Goal: Information Seeking & Learning: Check status

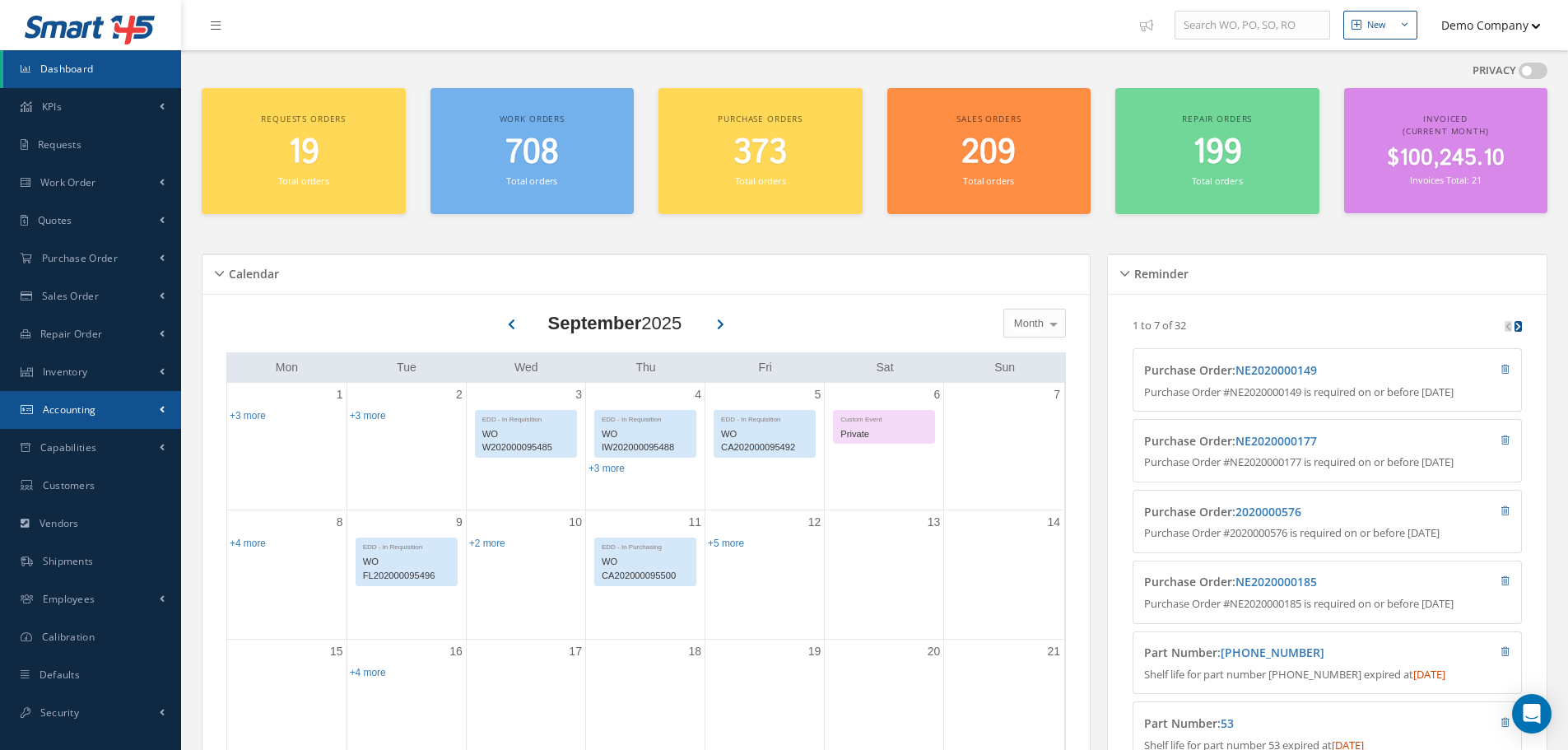
click at [84, 401] on link "Accounting" at bounding box center [91, 410] width 181 height 38
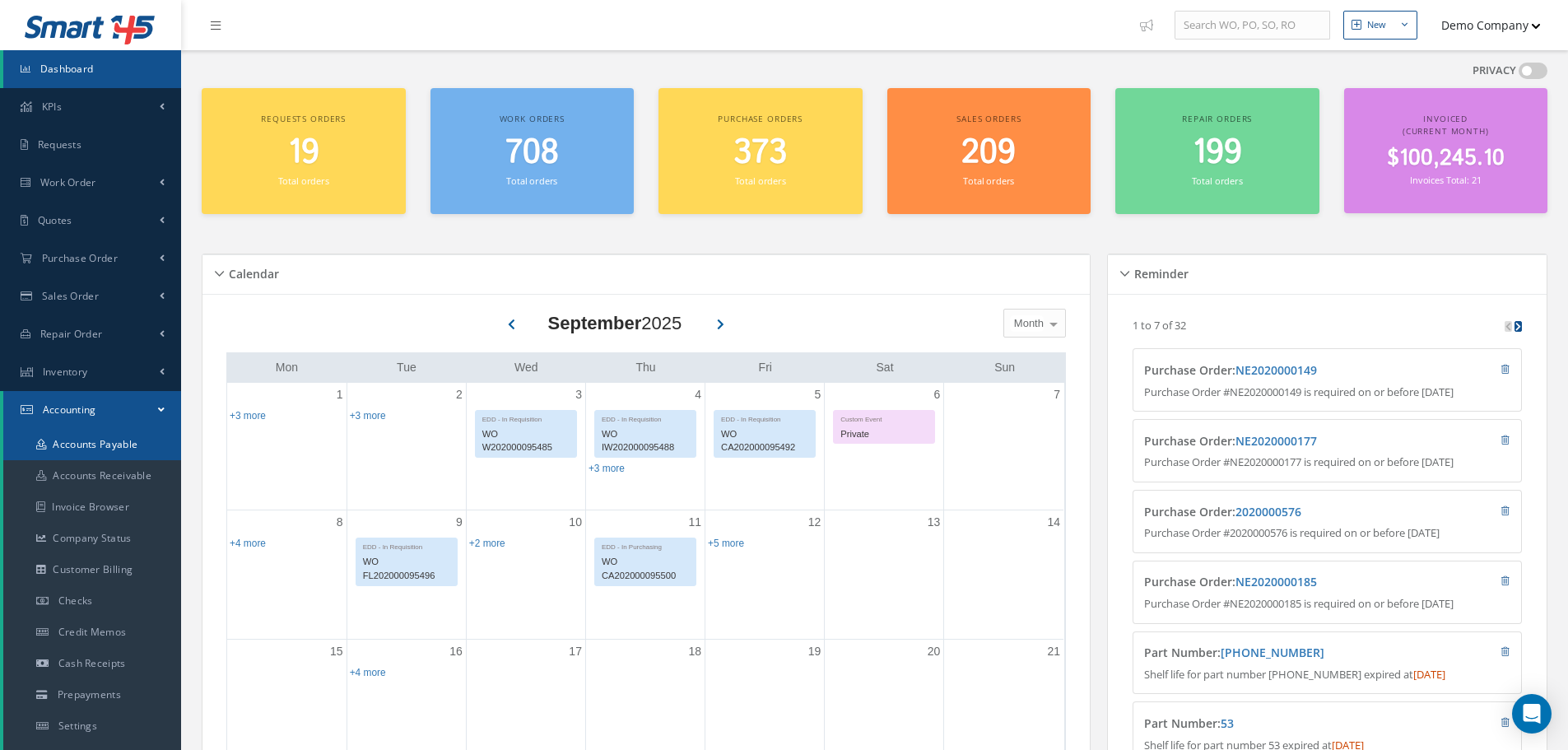
click at [116, 434] on link "Accounts Payable" at bounding box center [92, 445] width 178 height 31
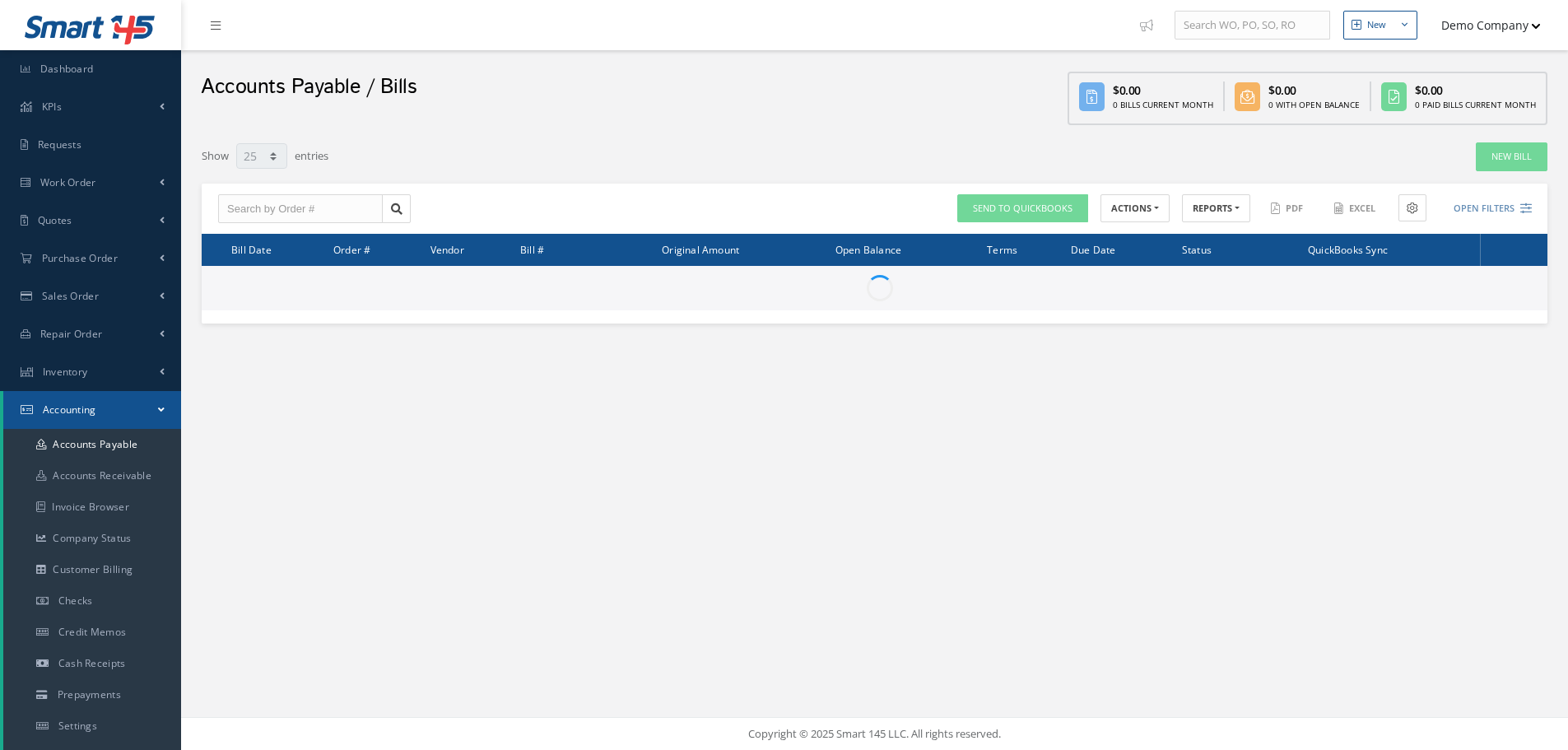
select select "25"
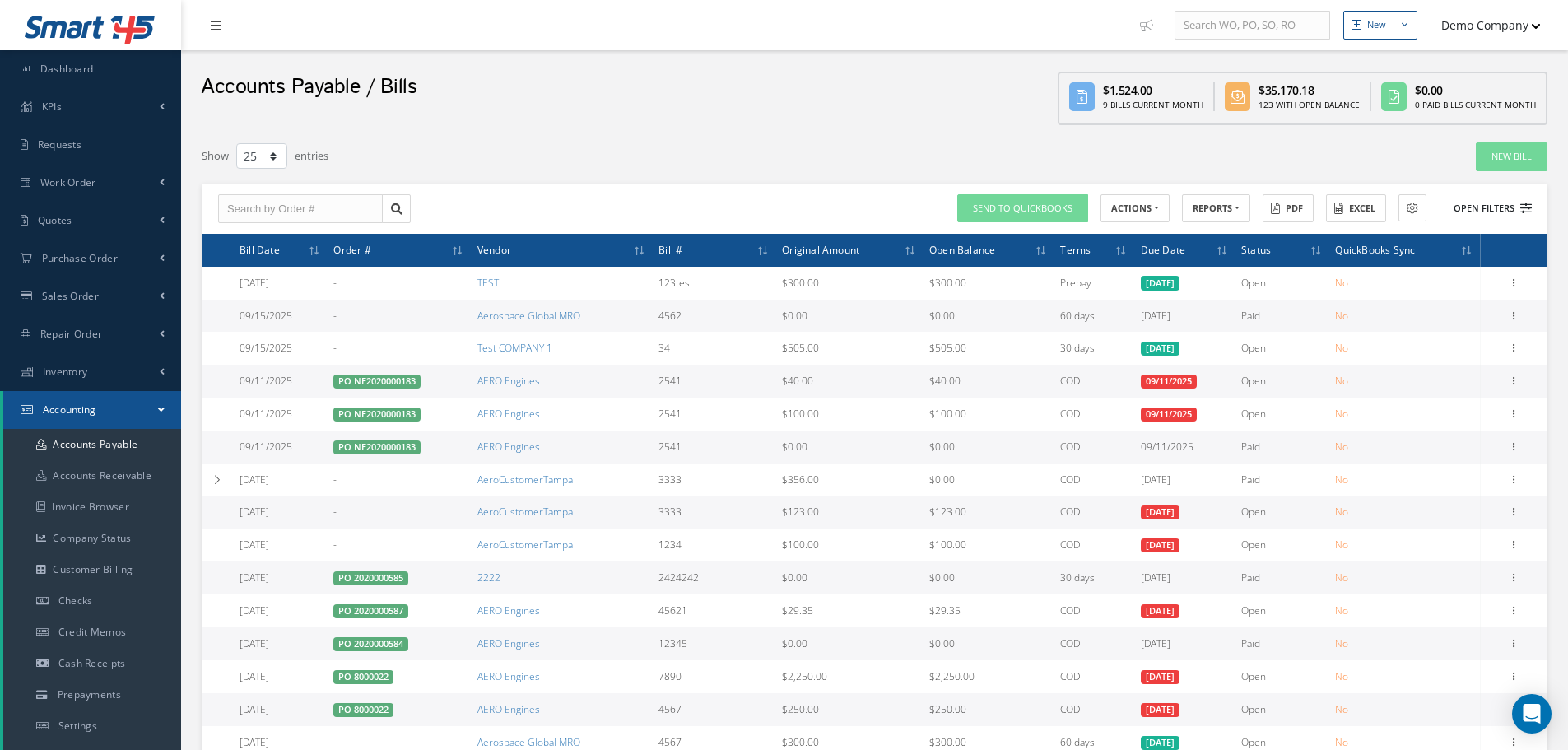
click at [1486, 211] on button "Open Filters" at bounding box center [1486, 208] width 93 height 27
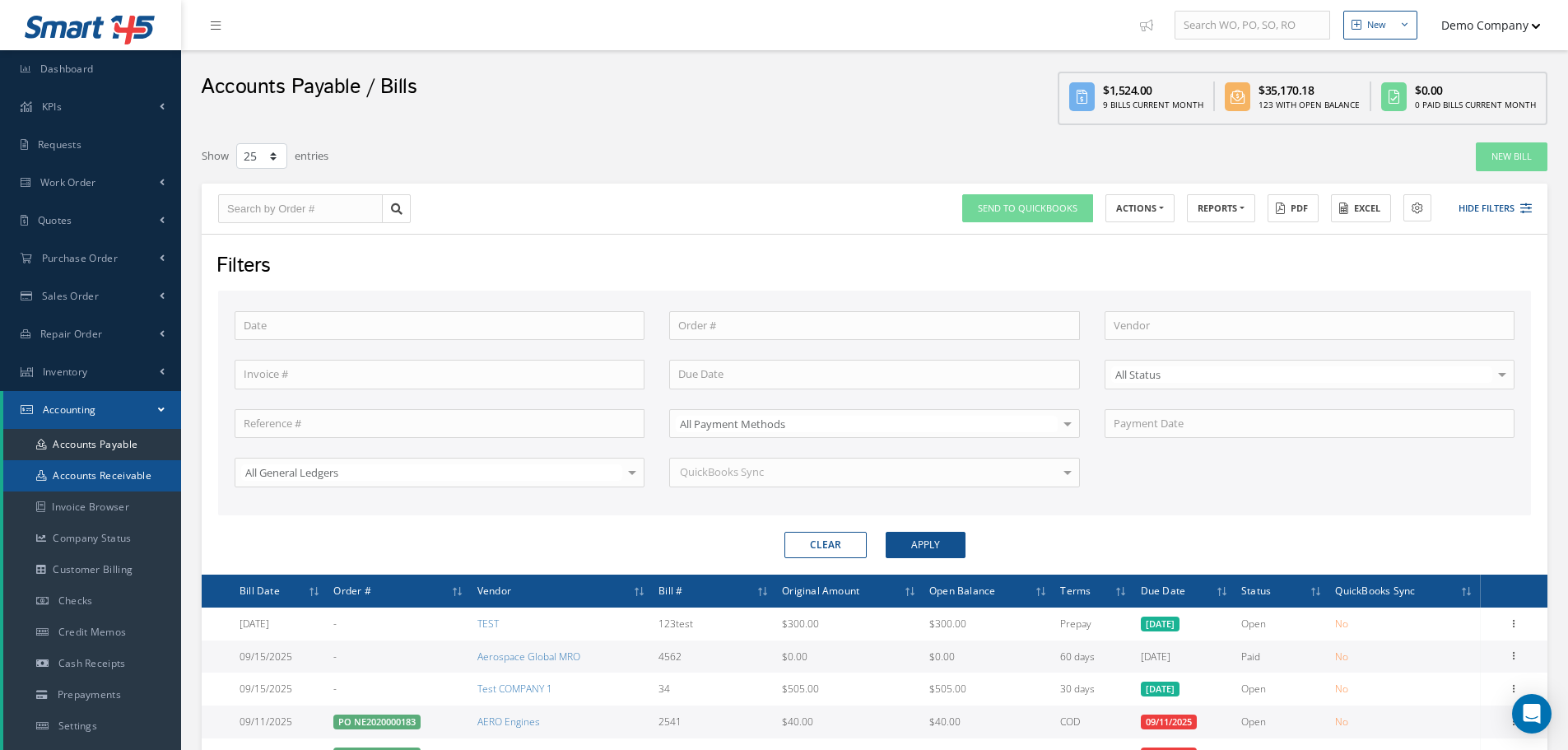
click at [124, 475] on link "Accounts Receivable" at bounding box center [92, 476] width 178 height 31
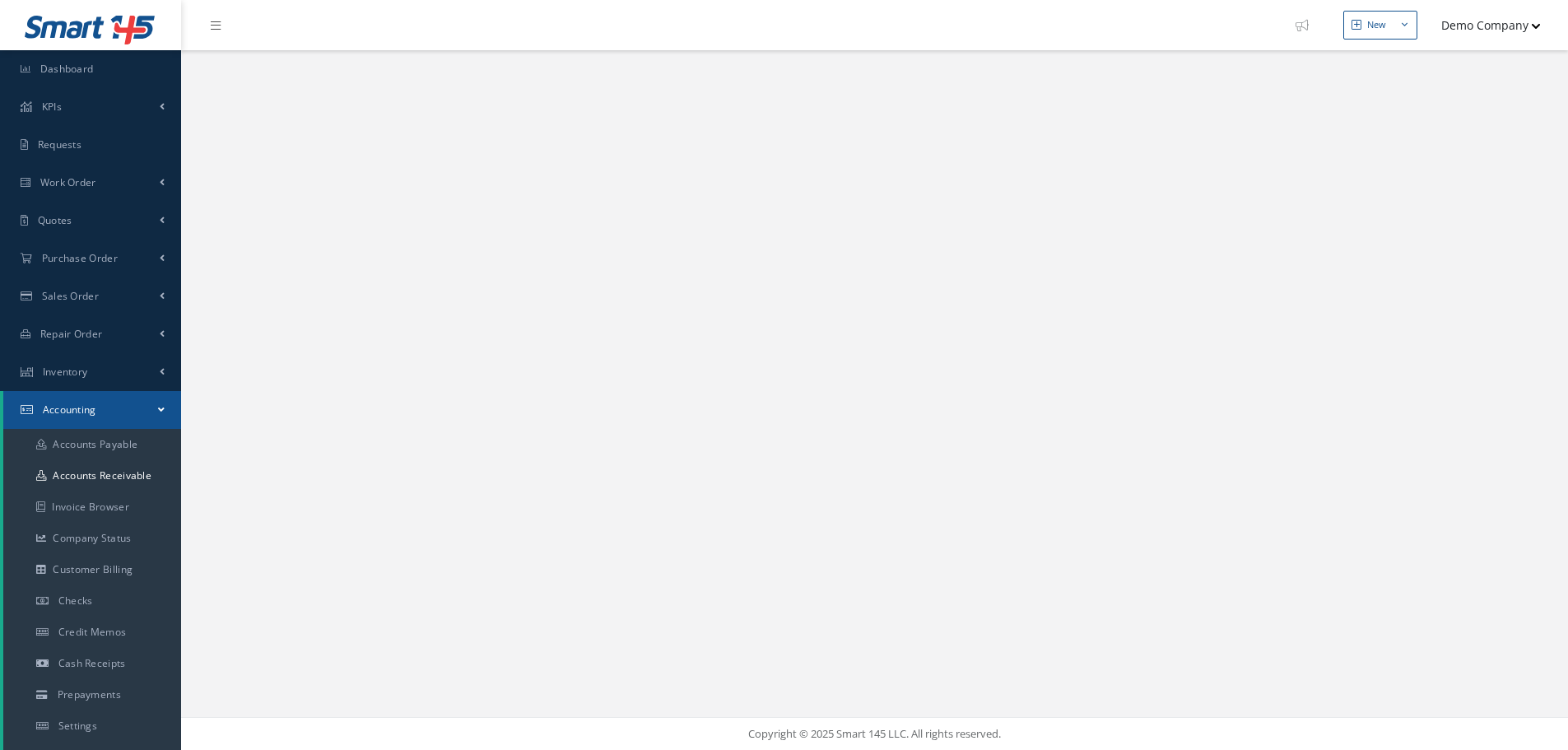
select select "25"
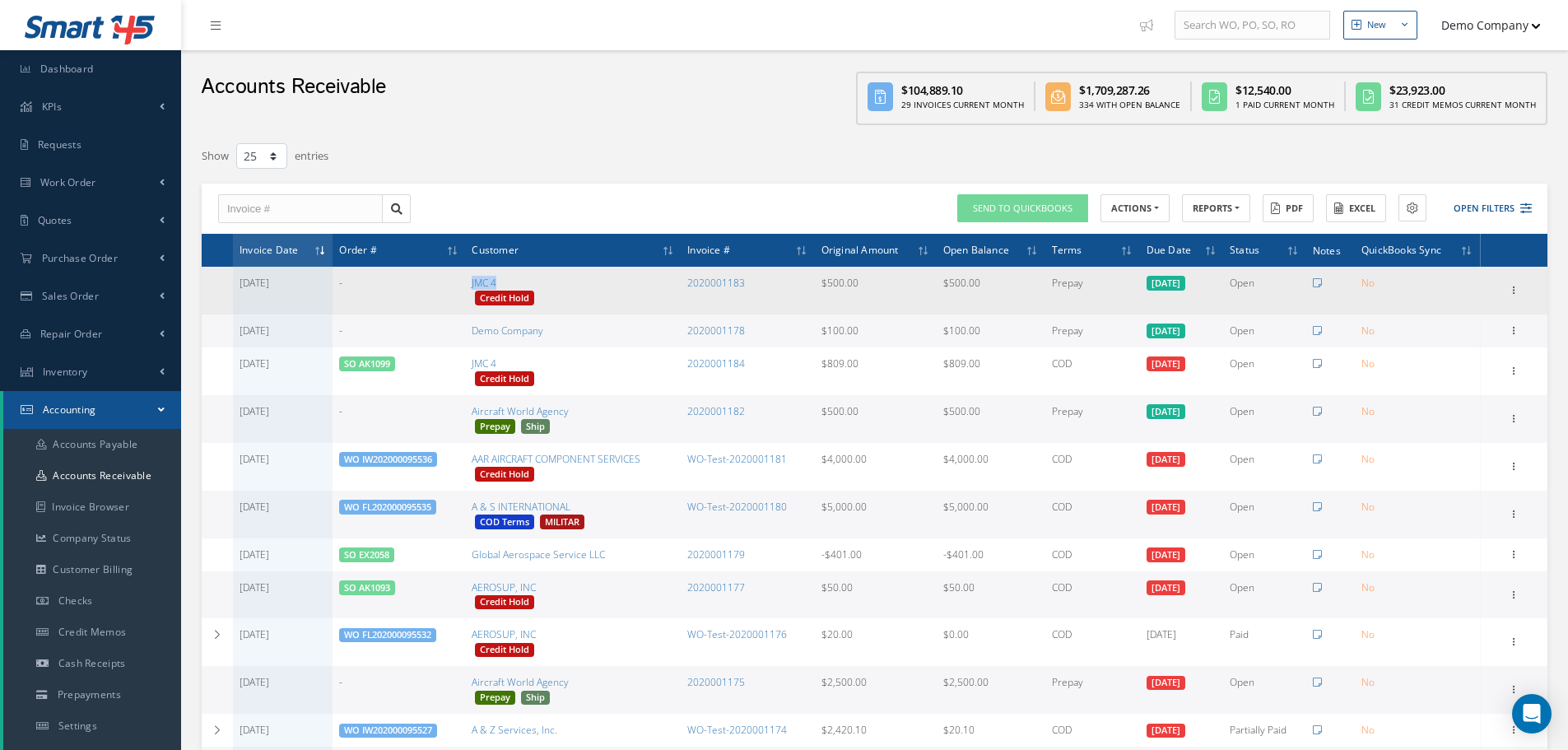
drag, startPoint x: 486, startPoint y: 283, endPoint x: 512, endPoint y: 286, distance: 26.2
click at [512, 286] on td "JMC 4 Credit Hold" at bounding box center [573, 290] width 216 height 48
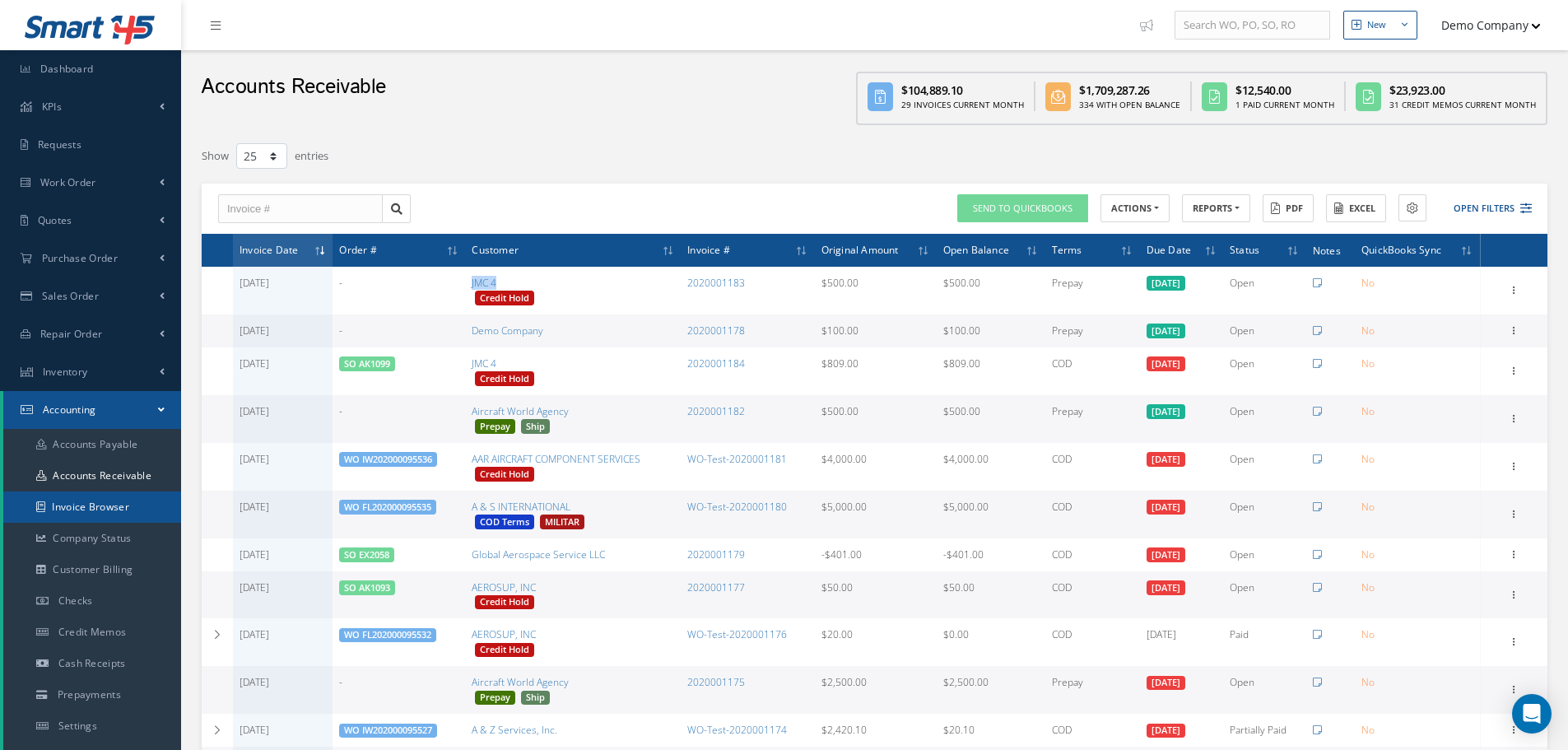
click at [111, 505] on link "Invoice Browser" at bounding box center [92, 507] width 178 height 31
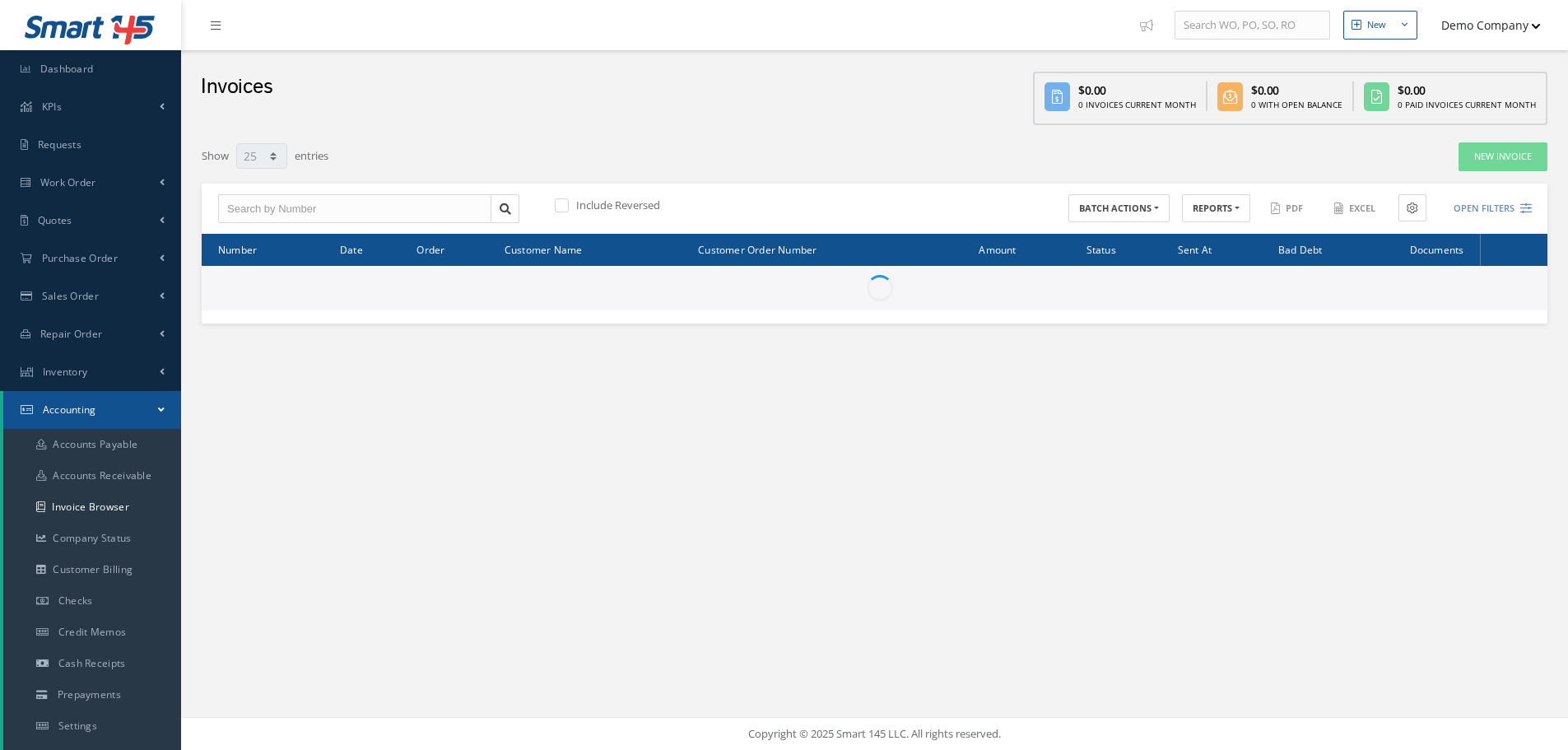
select select "25"
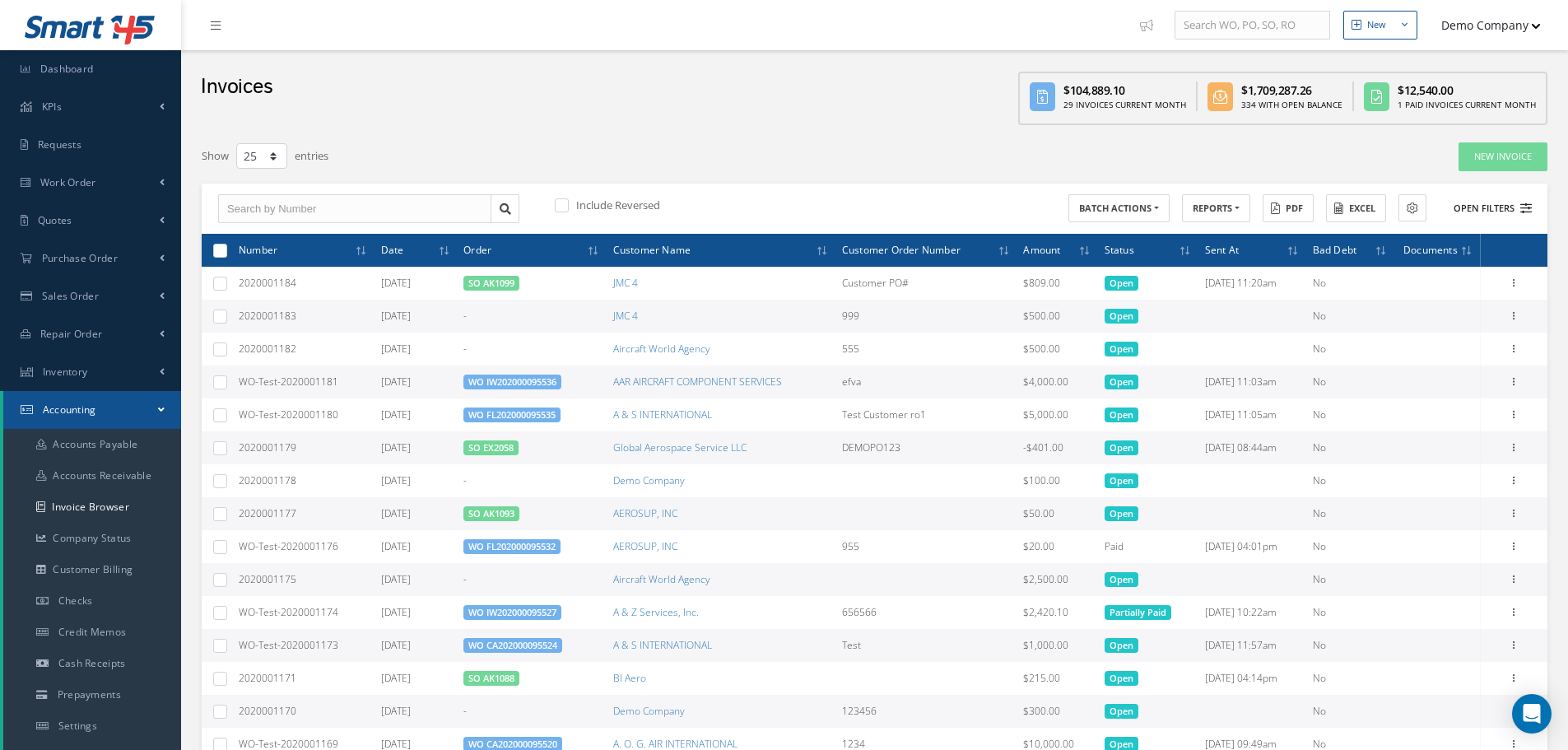
click at [1480, 202] on button "Open Filters" at bounding box center [1486, 208] width 93 height 27
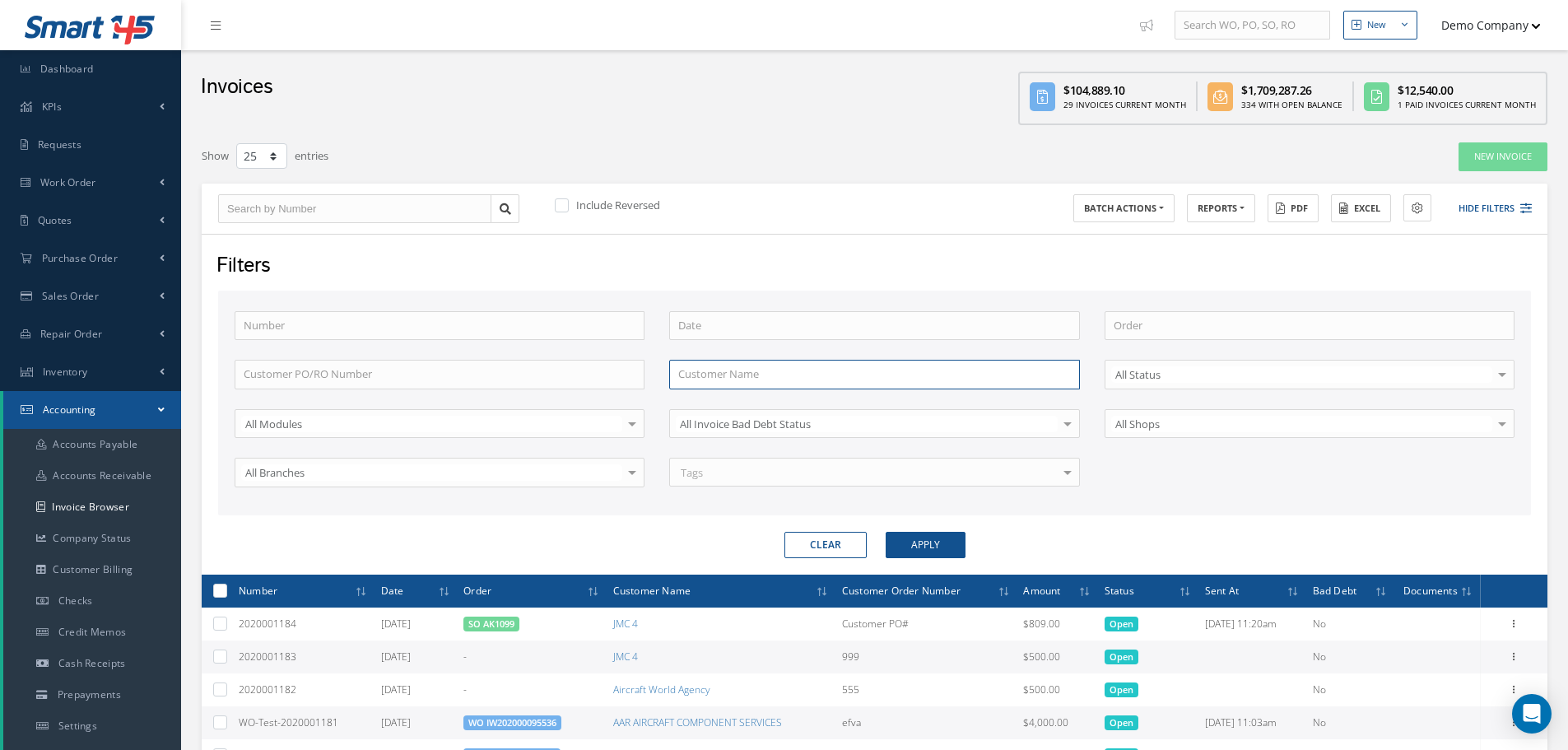
click at [778, 372] on input "text" at bounding box center [874, 374] width 410 height 29
paste input "JMC 4"
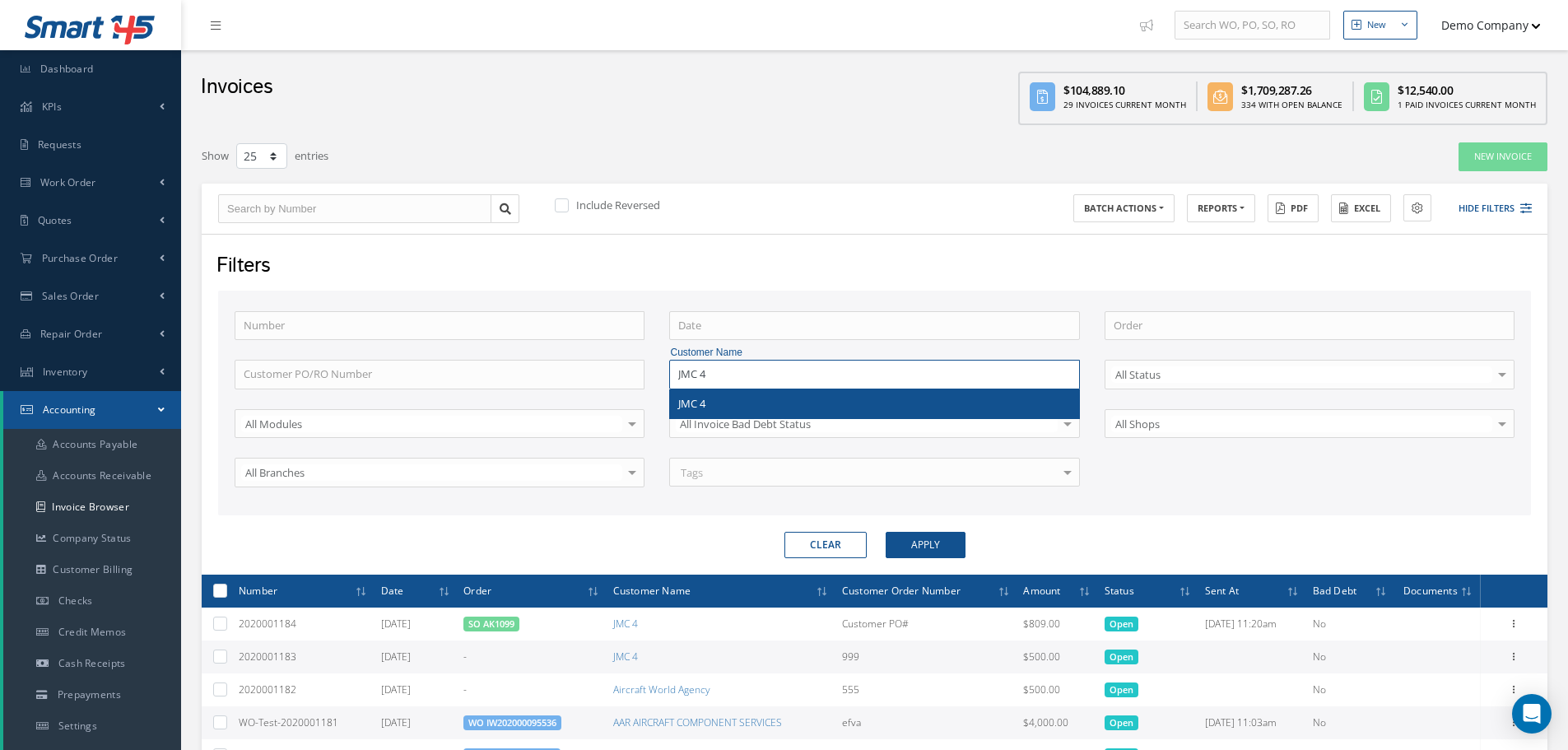
type input "JMC 4"
click at [714, 402] on div "JMC 4" at bounding box center [874, 404] width 392 height 16
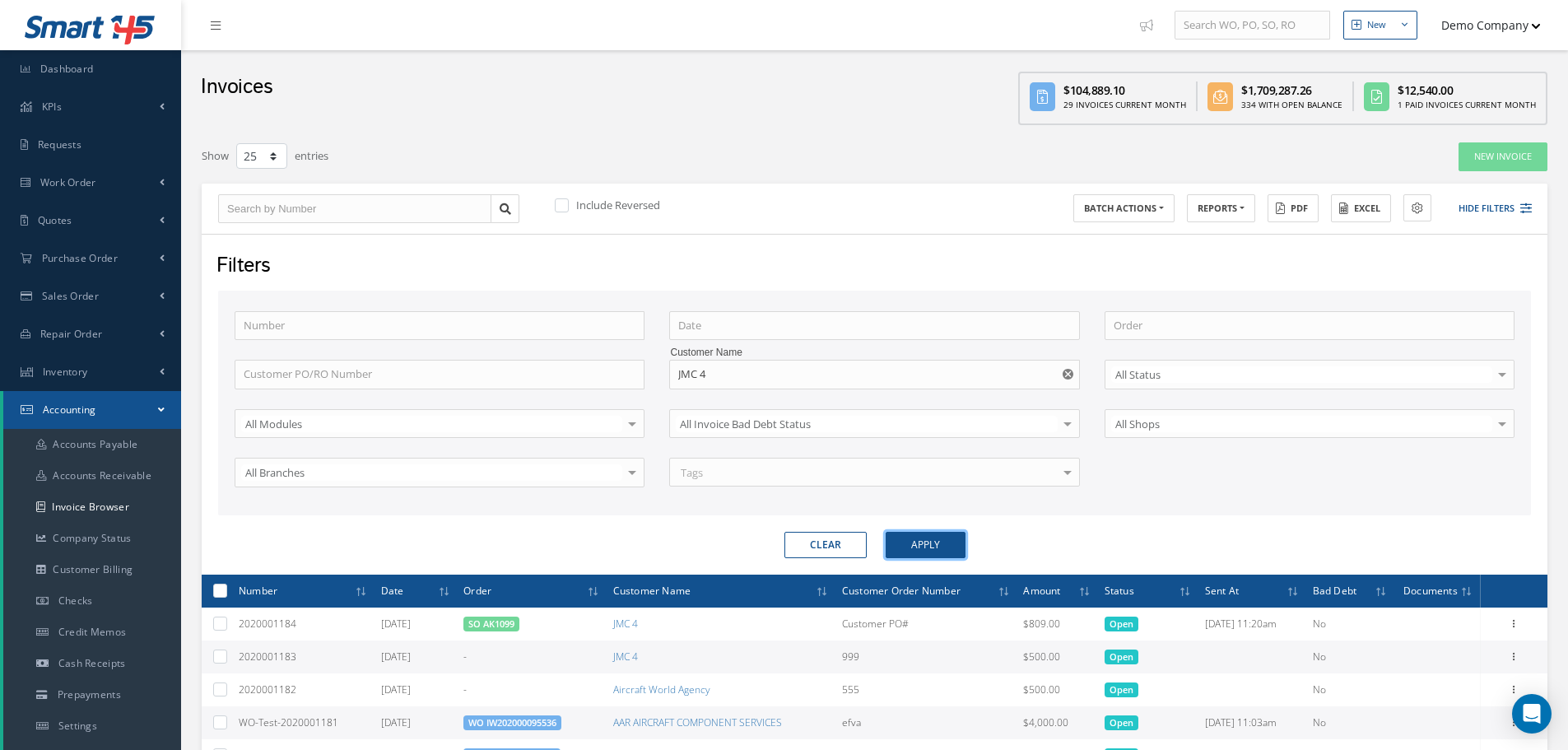
click at [932, 549] on button "Apply" at bounding box center [925, 545] width 79 height 26
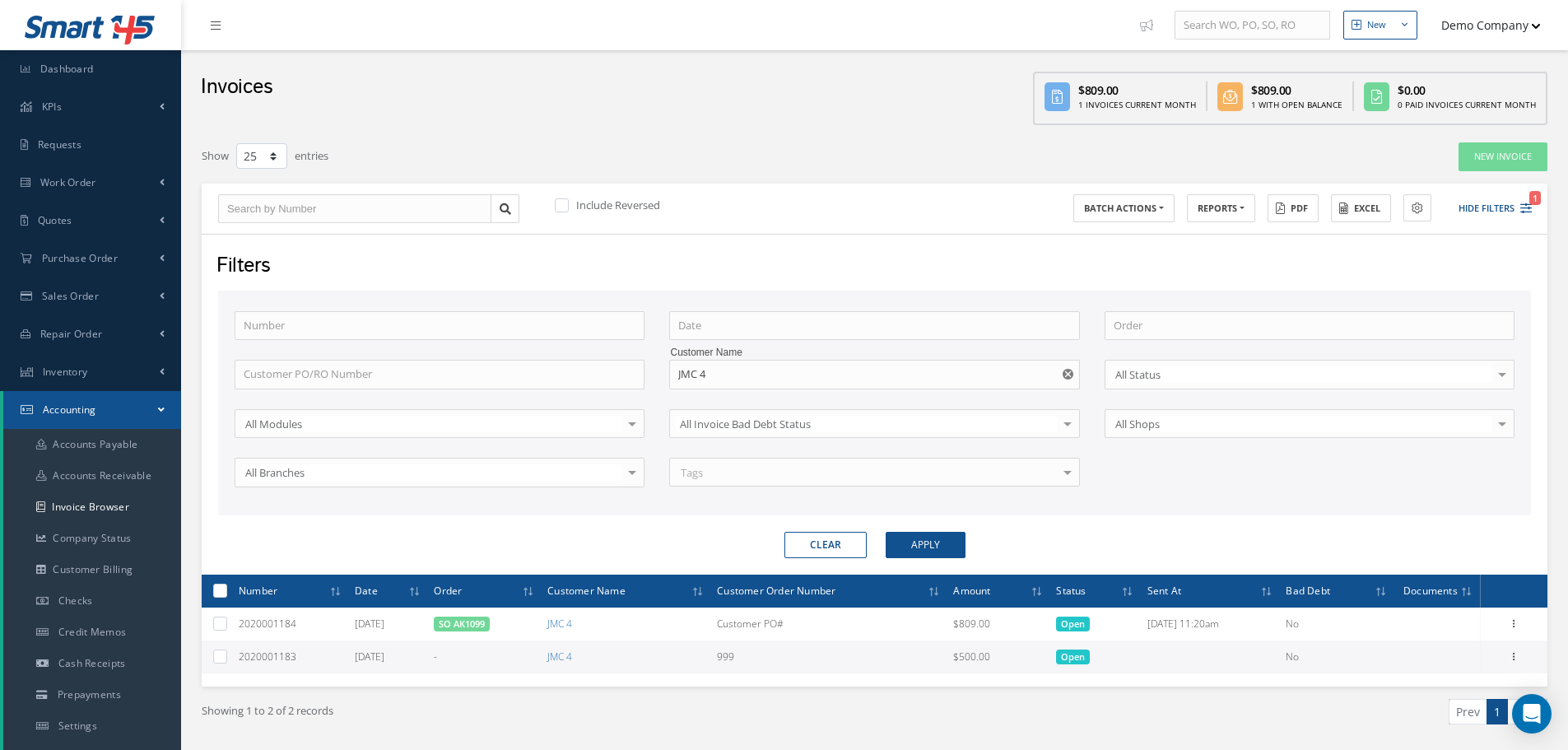
drag, startPoint x: 1259, startPoint y: 92, endPoint x: 1032, endPoint y: 175, distance: 241.7
click at [1301, 91] on div "$809.00" at bounding box center [1298, 90] width 92 height 17
drag, startPoint x: 325, startPoint y: 104, endPoint x: 340, endPoint y: 105, distance: 15.0
click at [340, 105] on div "Invoices $809.00 1 Invoices Current Month $809.00 1 With Open Balance $0.00 0 P…" at bounding box center [875, 92] width 1387 height 83
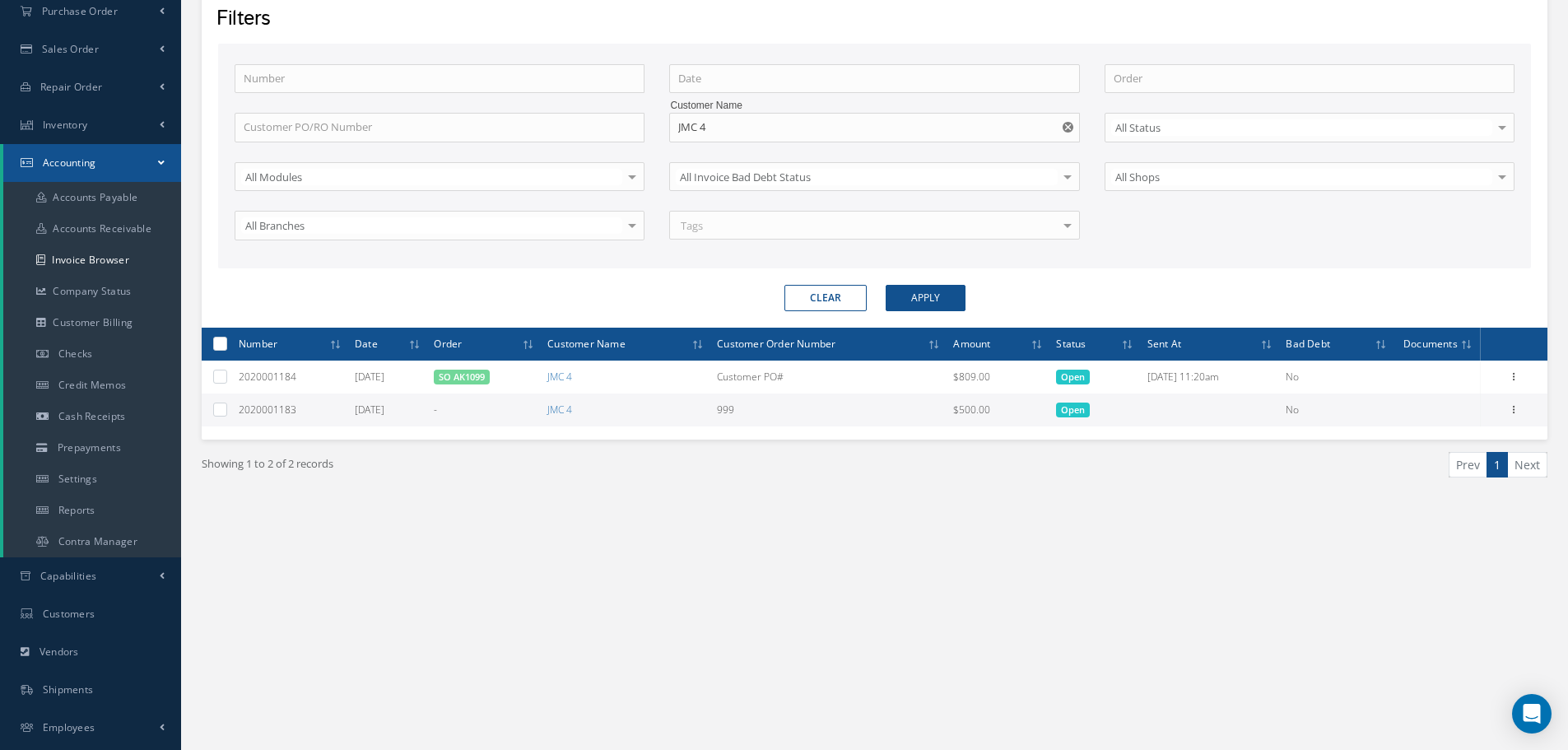
scroll to position [165, 0]
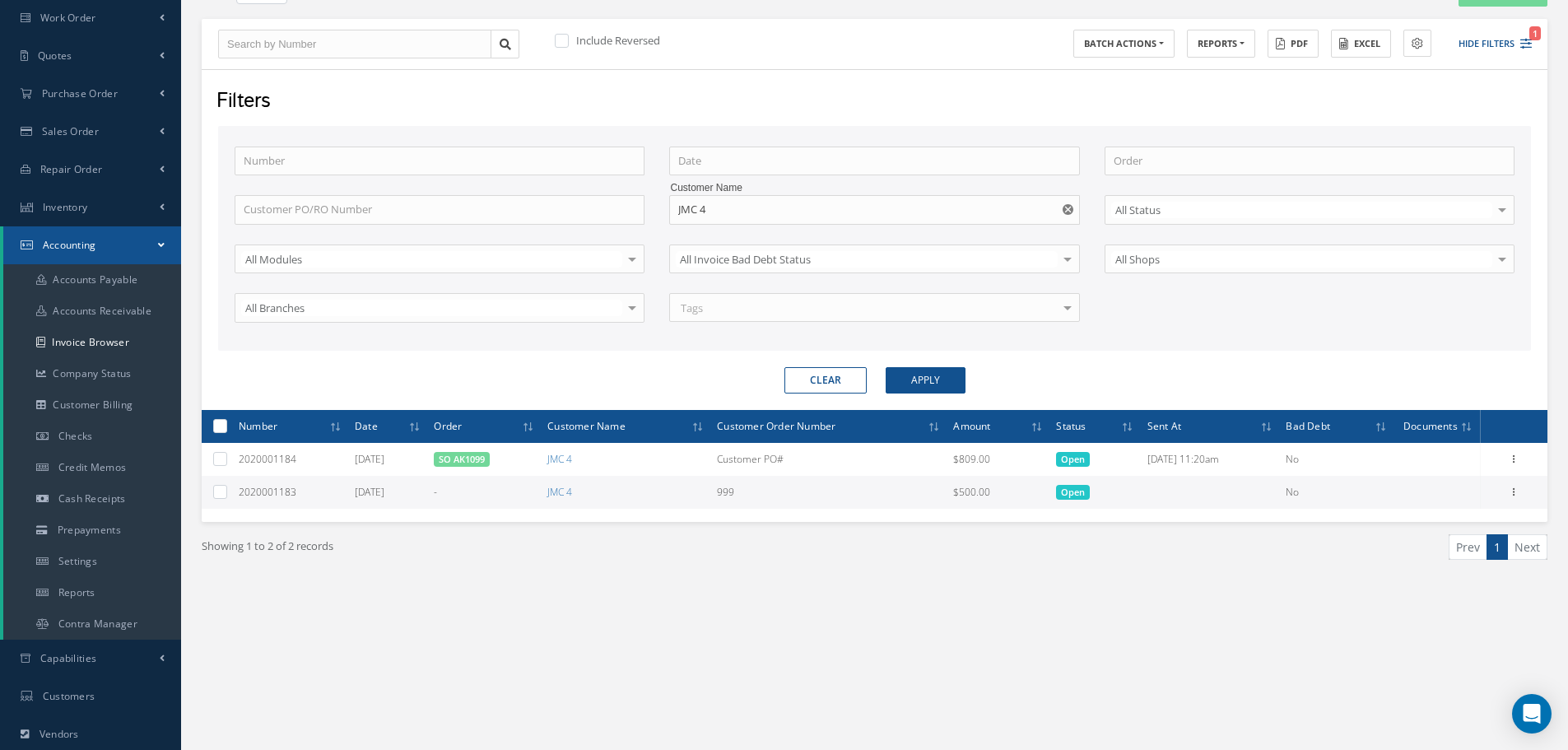
drag, startPoint x: 943, startPoint y: 490, endPoint x: 989, endPoint y: 494, distance: 46.2
click at [985, 493] on td "$500.00" at bounding box center [998, 493] width 103 height 33
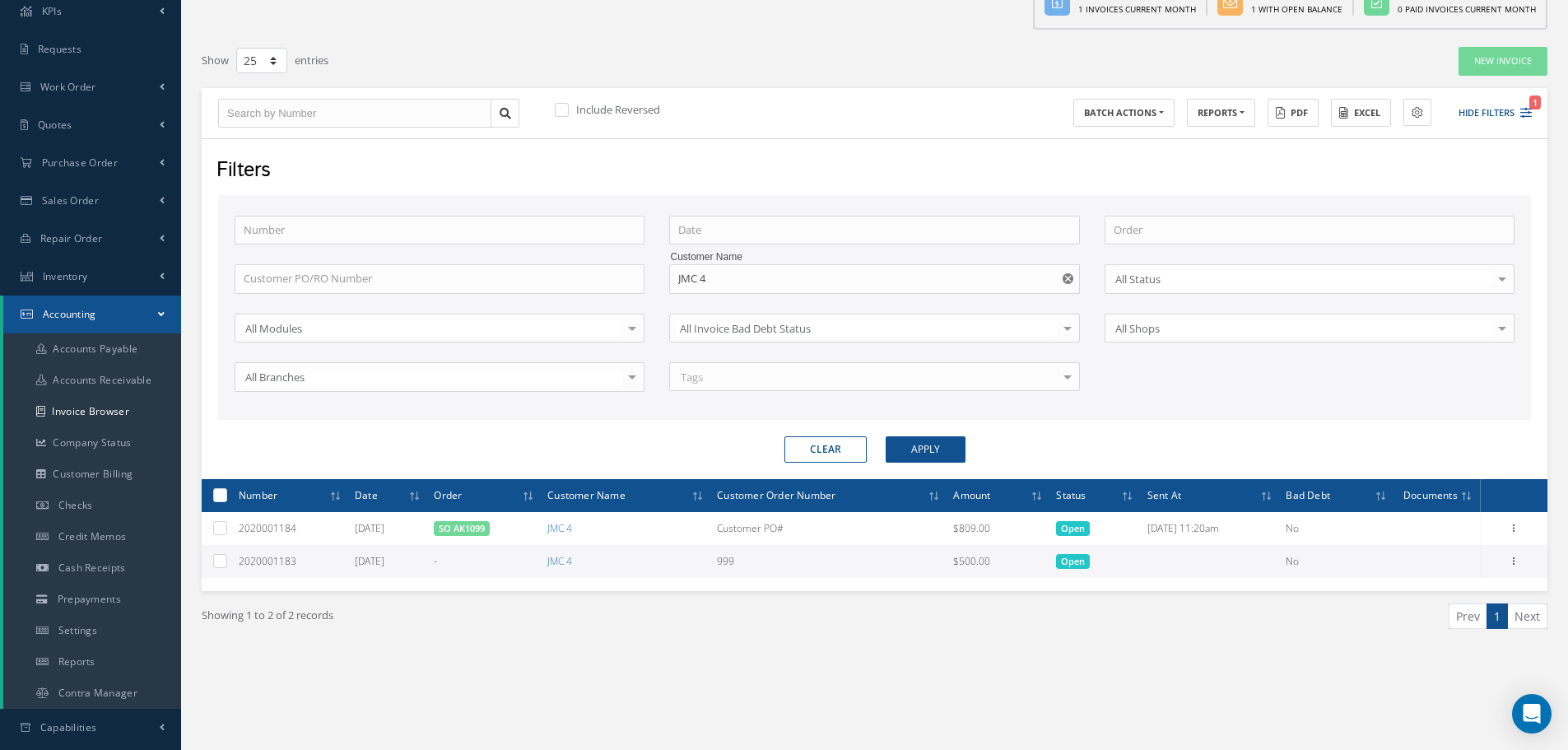
scroll to position [0, 0]
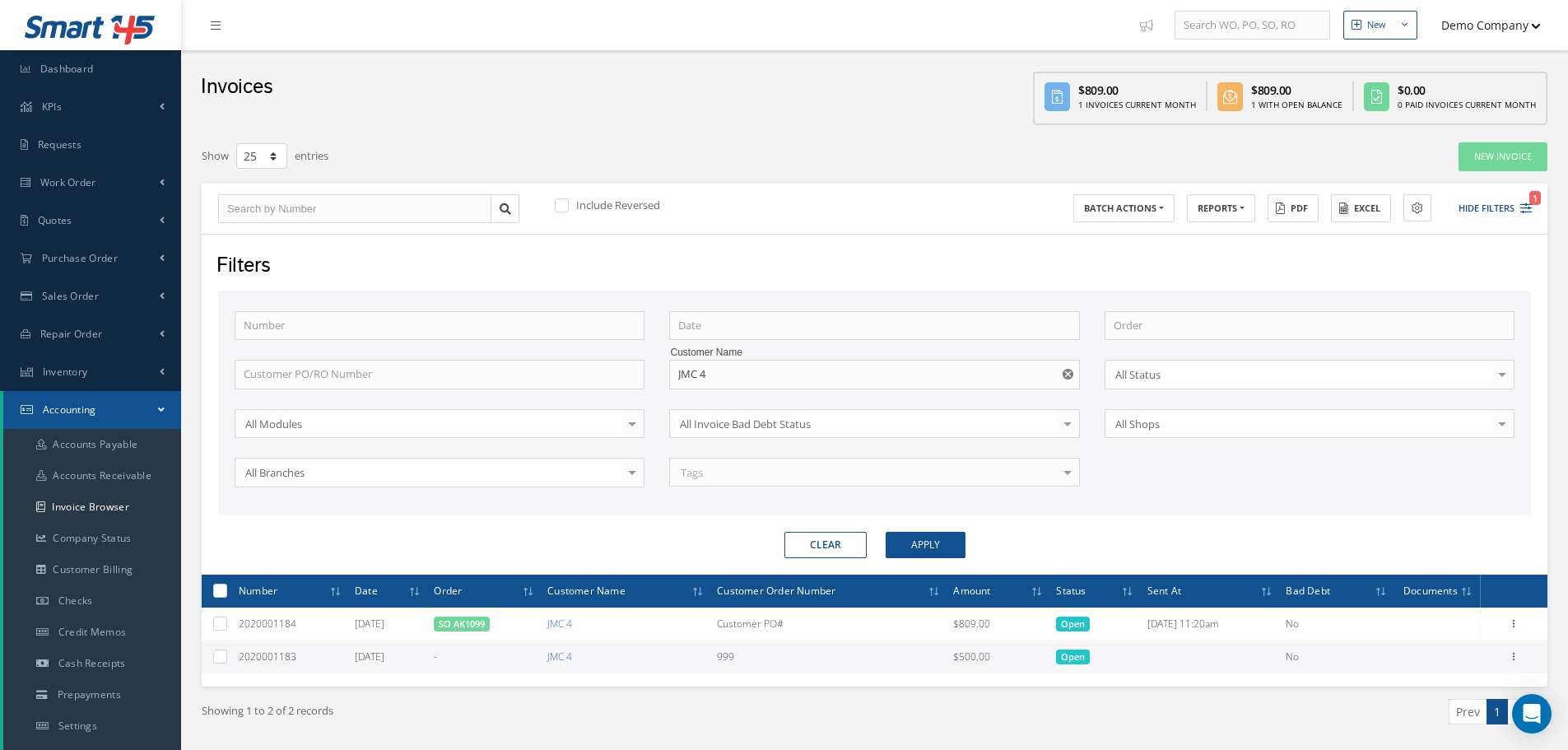
drag, startPoint x: 1268, startPoint y: 93, endPoint x: 1286, endPoint y: 173, distance: 82.0
click at [1331, 97] on div "$809.00" at bounding box center [1298, 90] width 92 height 17
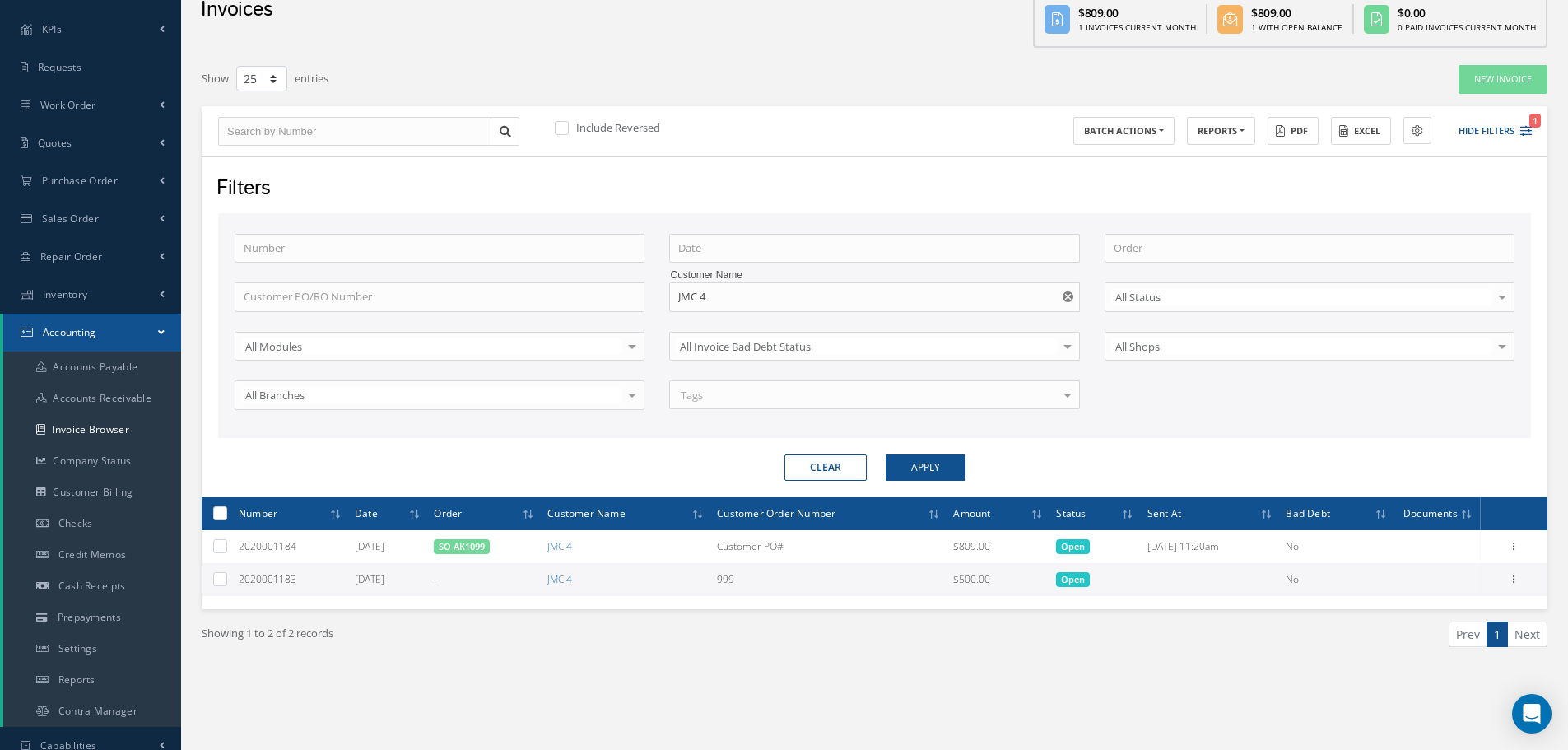
scroll to position [165, 0]
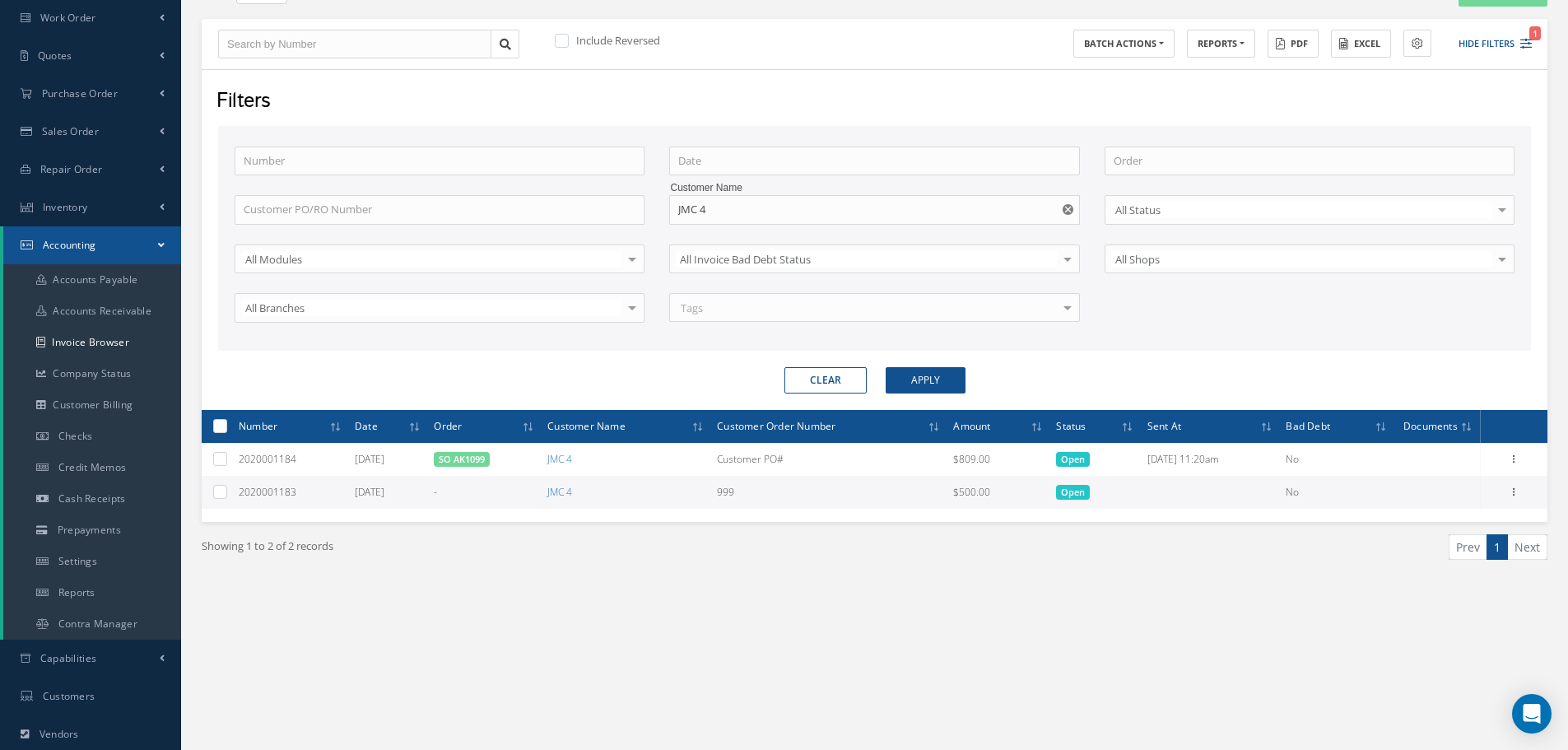
drag, startPoint x: 983, startPoint y: 493, endPoint x: 997, endPoint y: 499, distance: 15.2
click at [997, 497] on td "$500.00" at bounding box center [998, 493] width 103 height 33
drag, startPoint x: 459, startPoint y: 496, endPoint x: 523, endPoint y: 509, distance: 65.3
click at [517, 499] on td "-" at bounding box center [485, 493] width 114 height 33
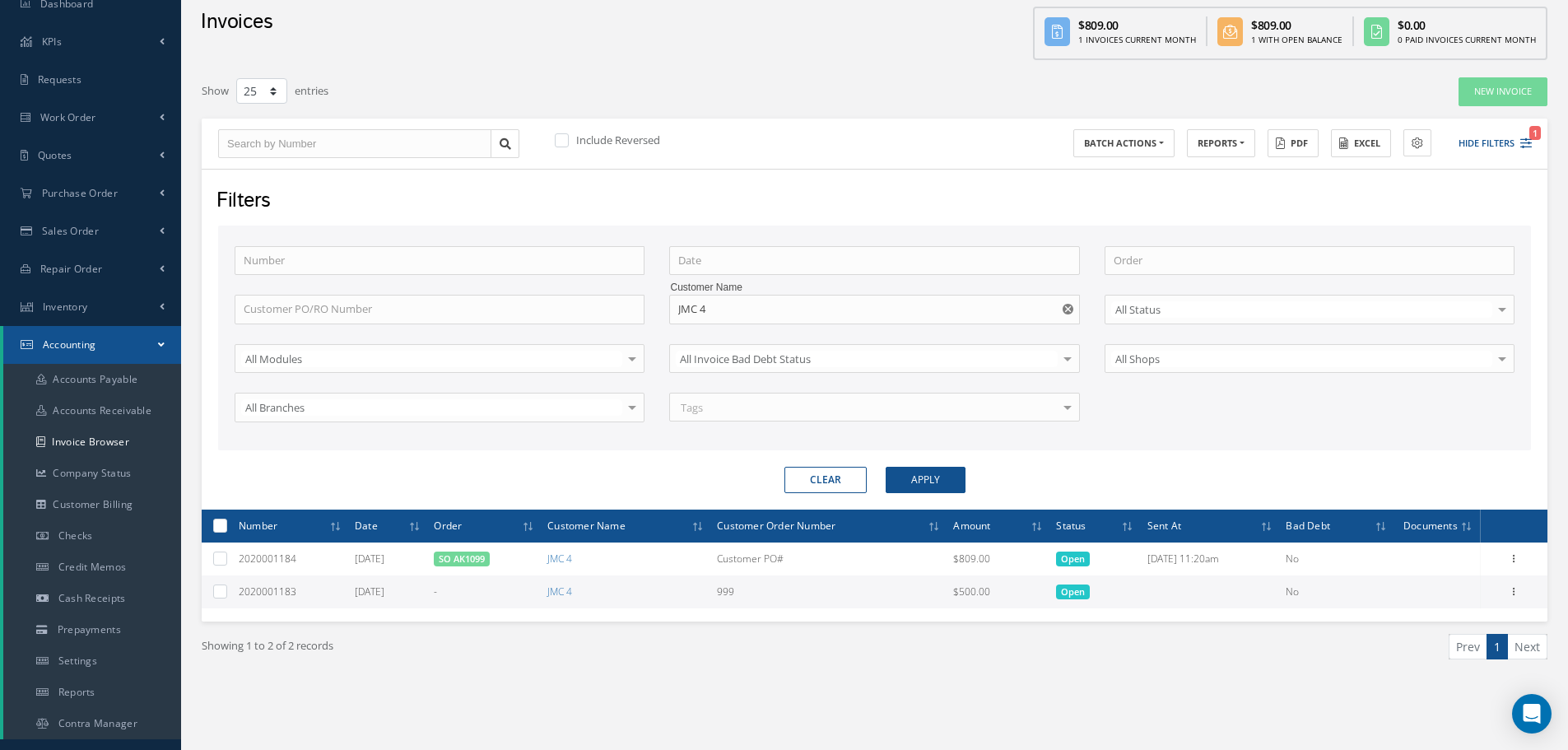
scroll to position [247, 0]
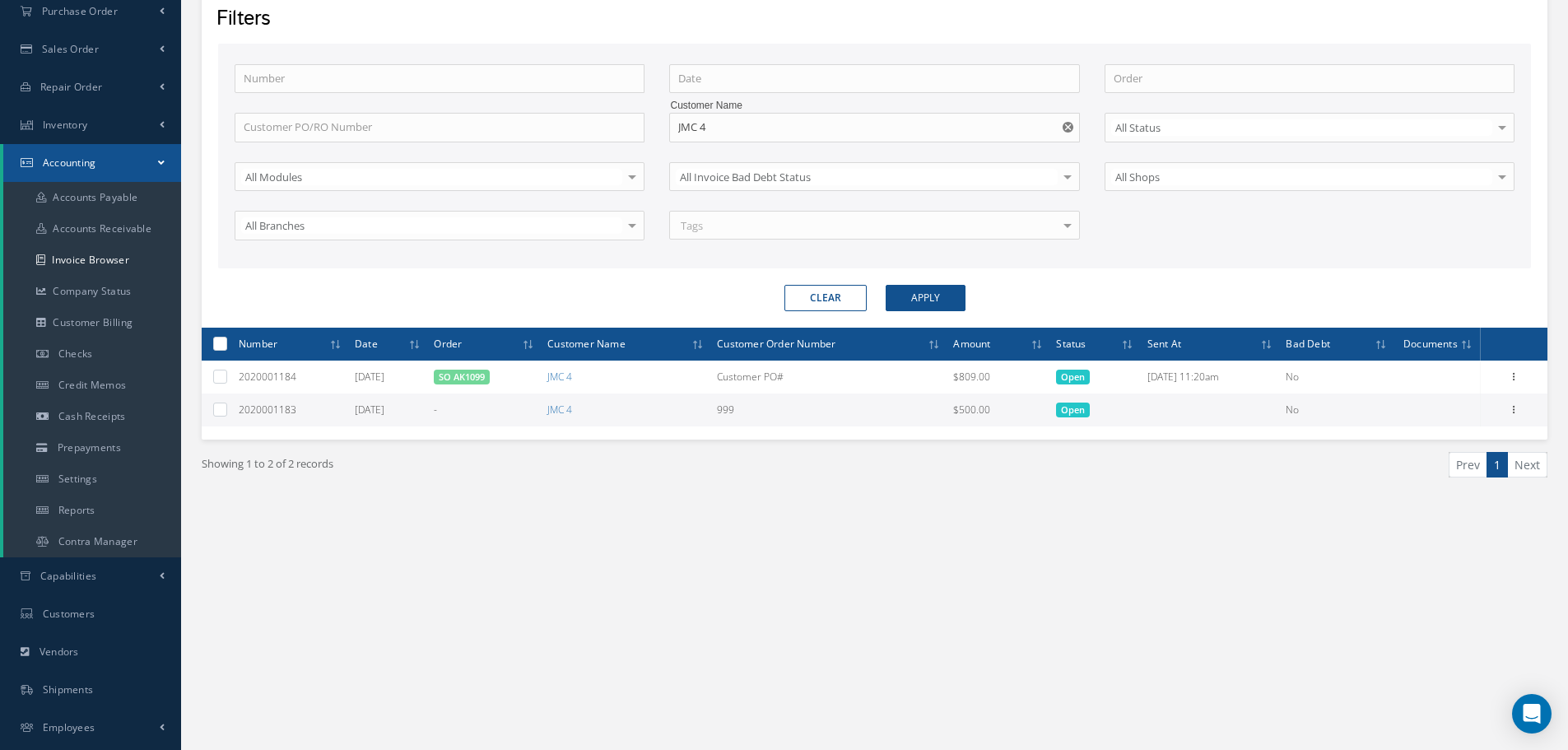
drag, startPoint x: 465, startPoint y: 418, endPoint x: 511, endPoint y: 418, distance: 46.0
click at [511, 418] on td "-" at bounding box center [485, 410] width 114 height 33
click at [504, 424] on td "-" at bounding box center [485, 410] width 114 height 33
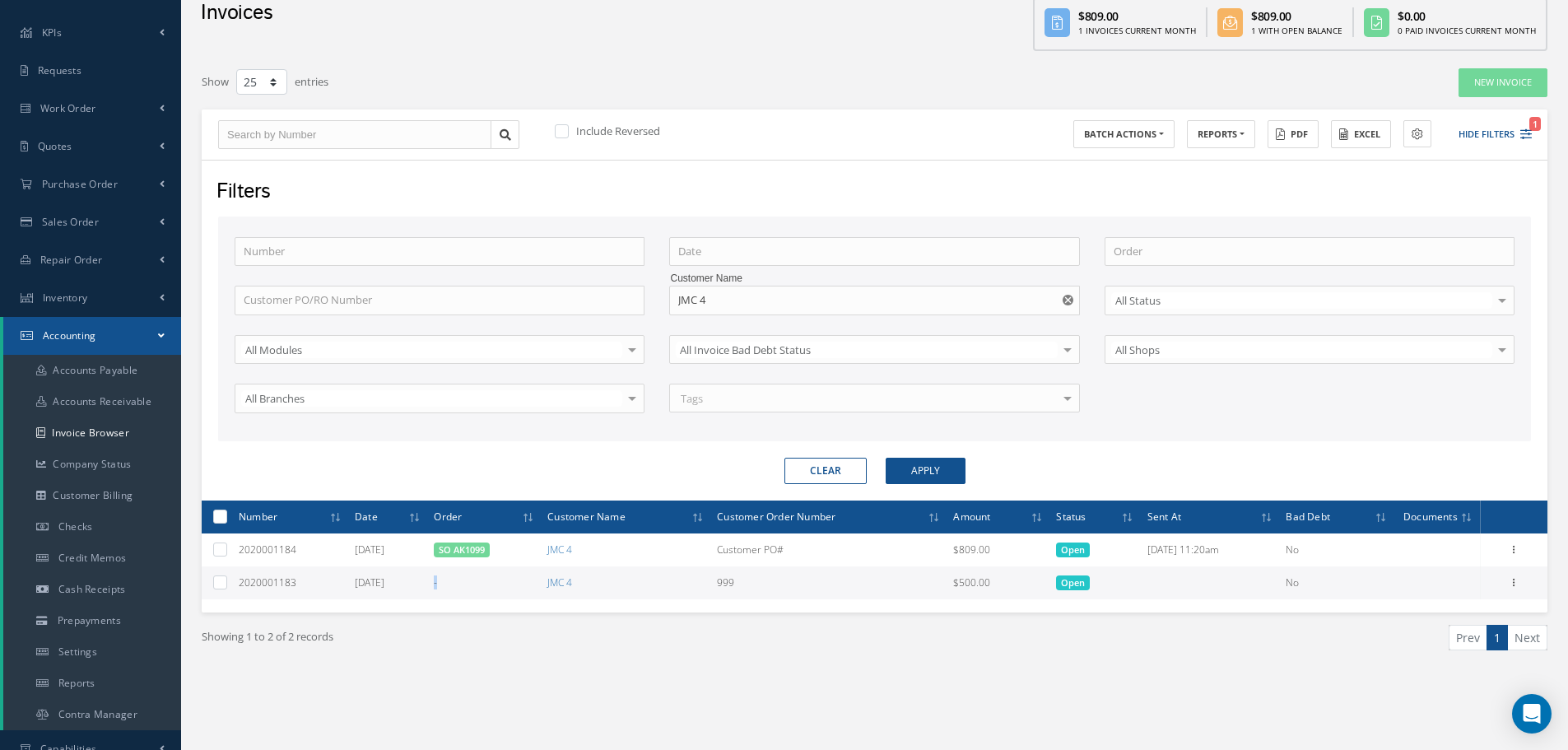
scroll to position [0, 0]
